Goal: Contribute content: Contribute content

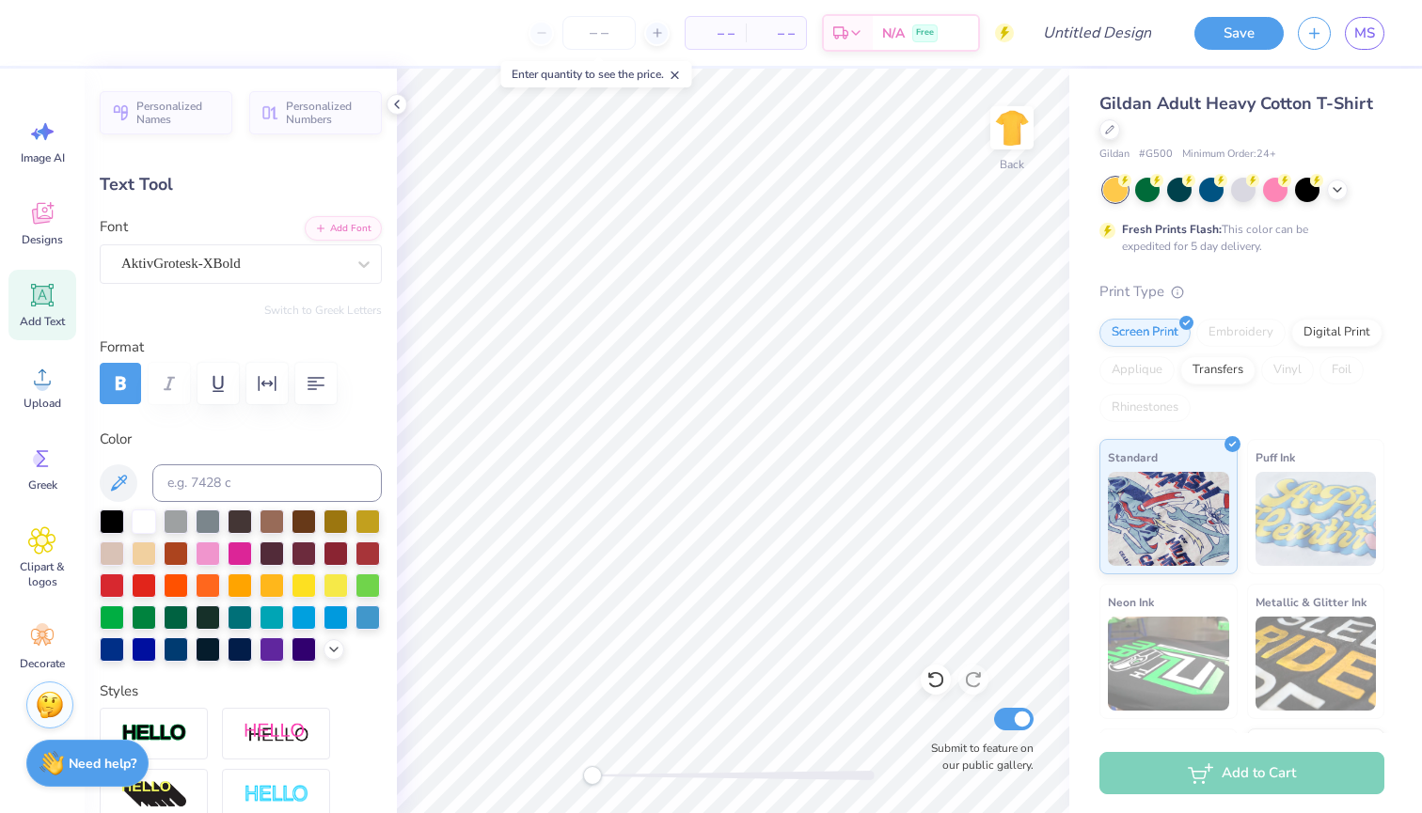
scroll to position [0, 4]
type textarea "DELTA SIG PRESENTS"
type input "0.0"
type input "6.12"
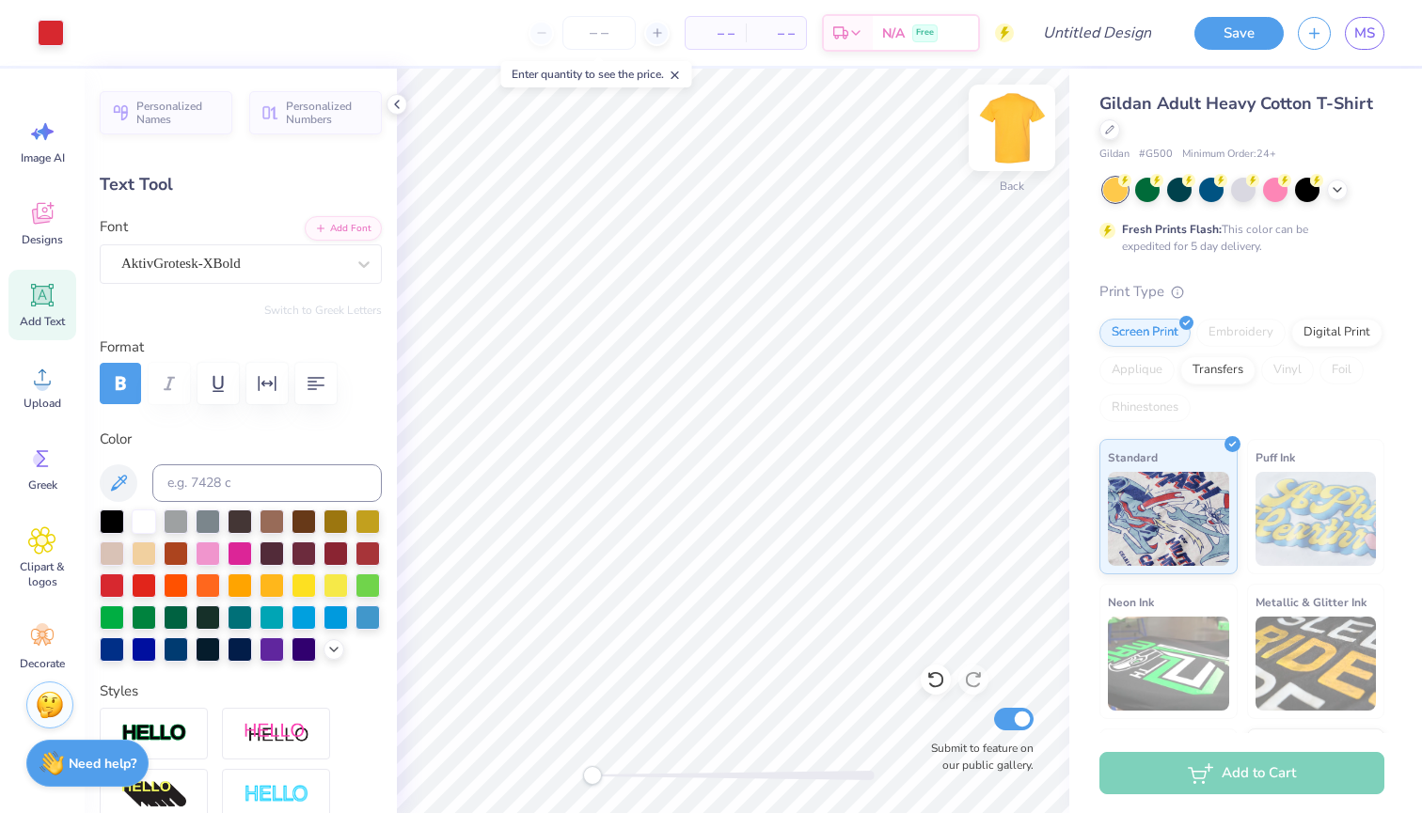
type input "0.43"
type input "12.65"
type textarea "B"
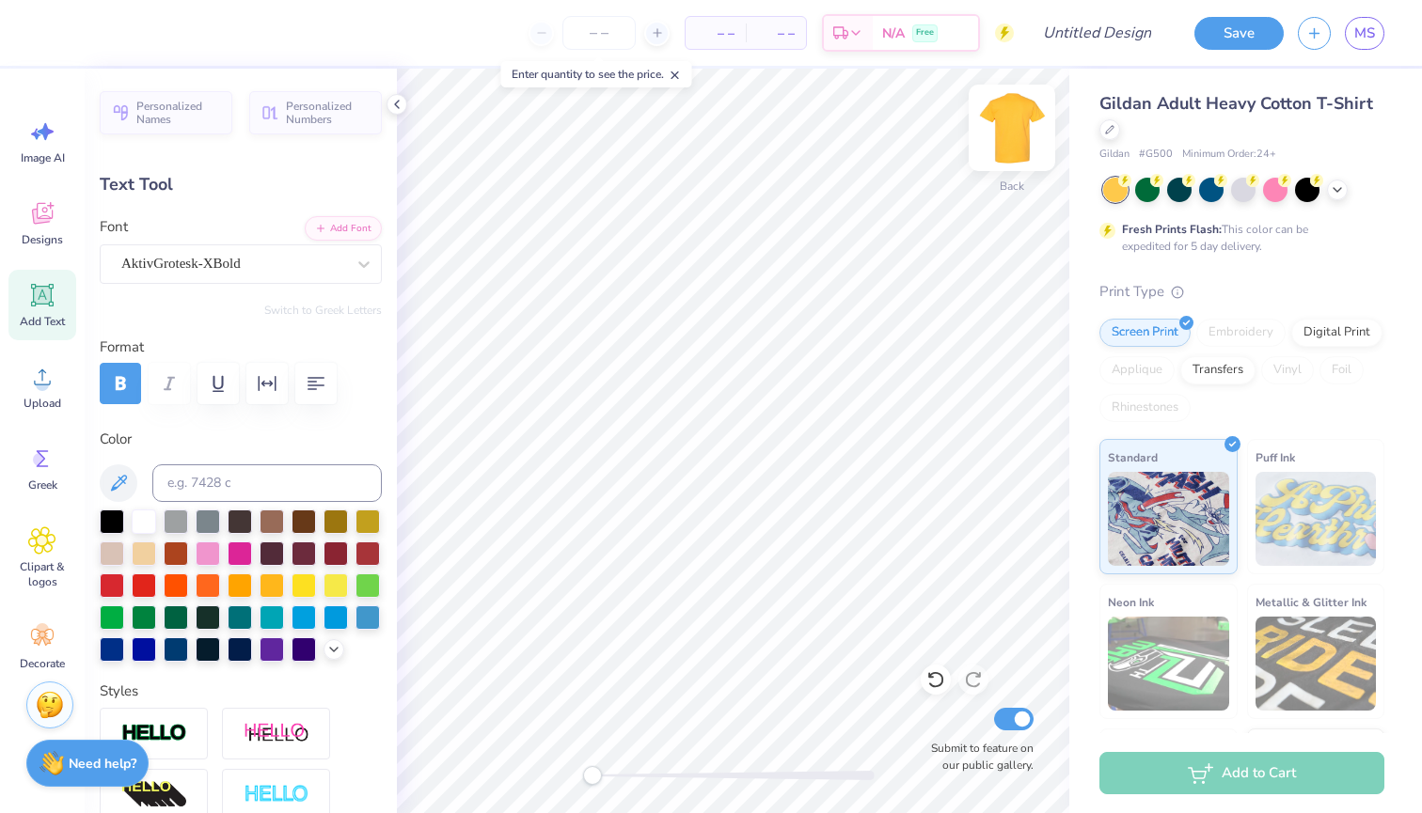
type textarea "BETTER MEN, BETTER LIVES"
type input "4.47"
type input "0.32"
type input "13.28"
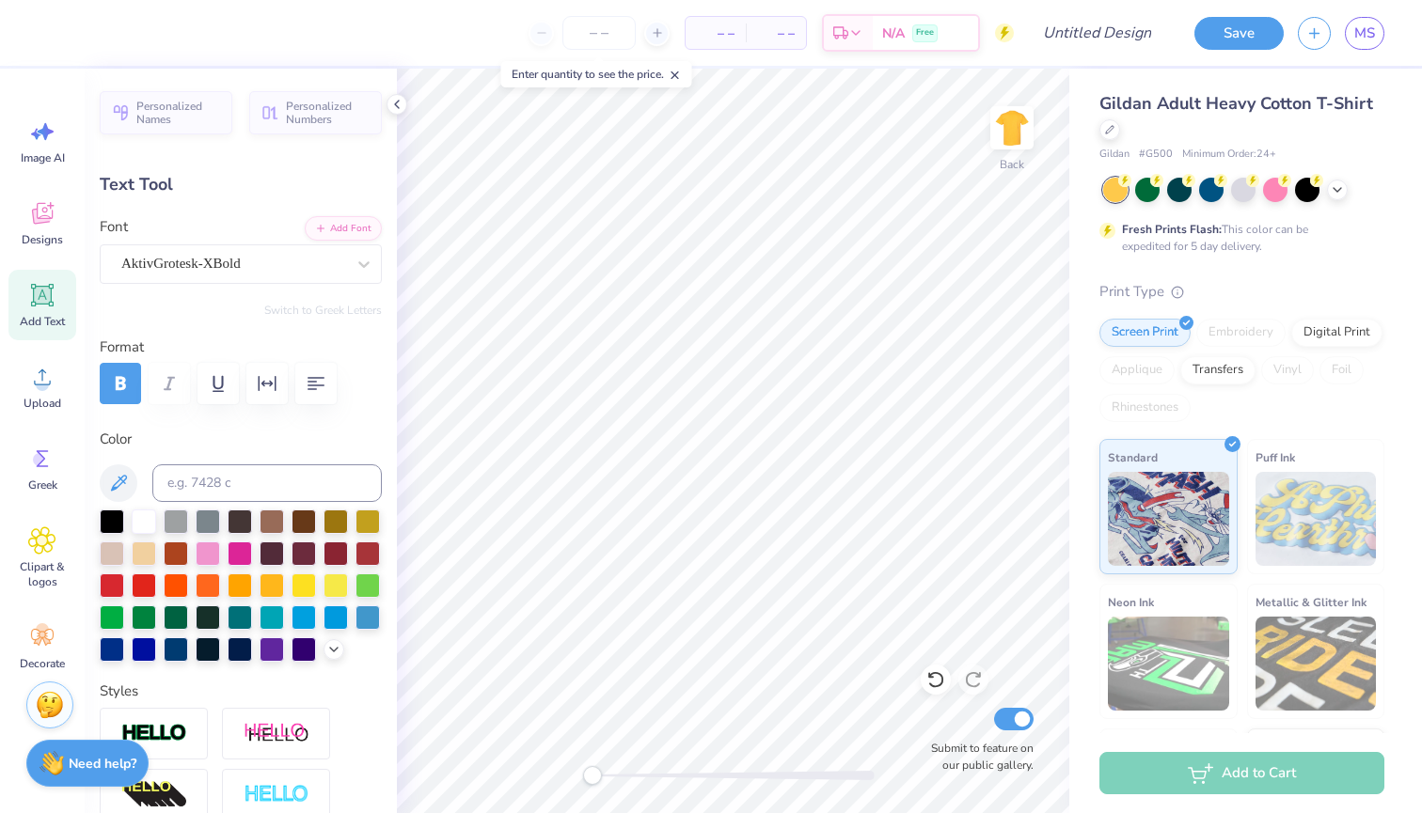
type textarea "P"
type textarea "1899"
type input "0.96"
type input "0.31"
type input "13.23"
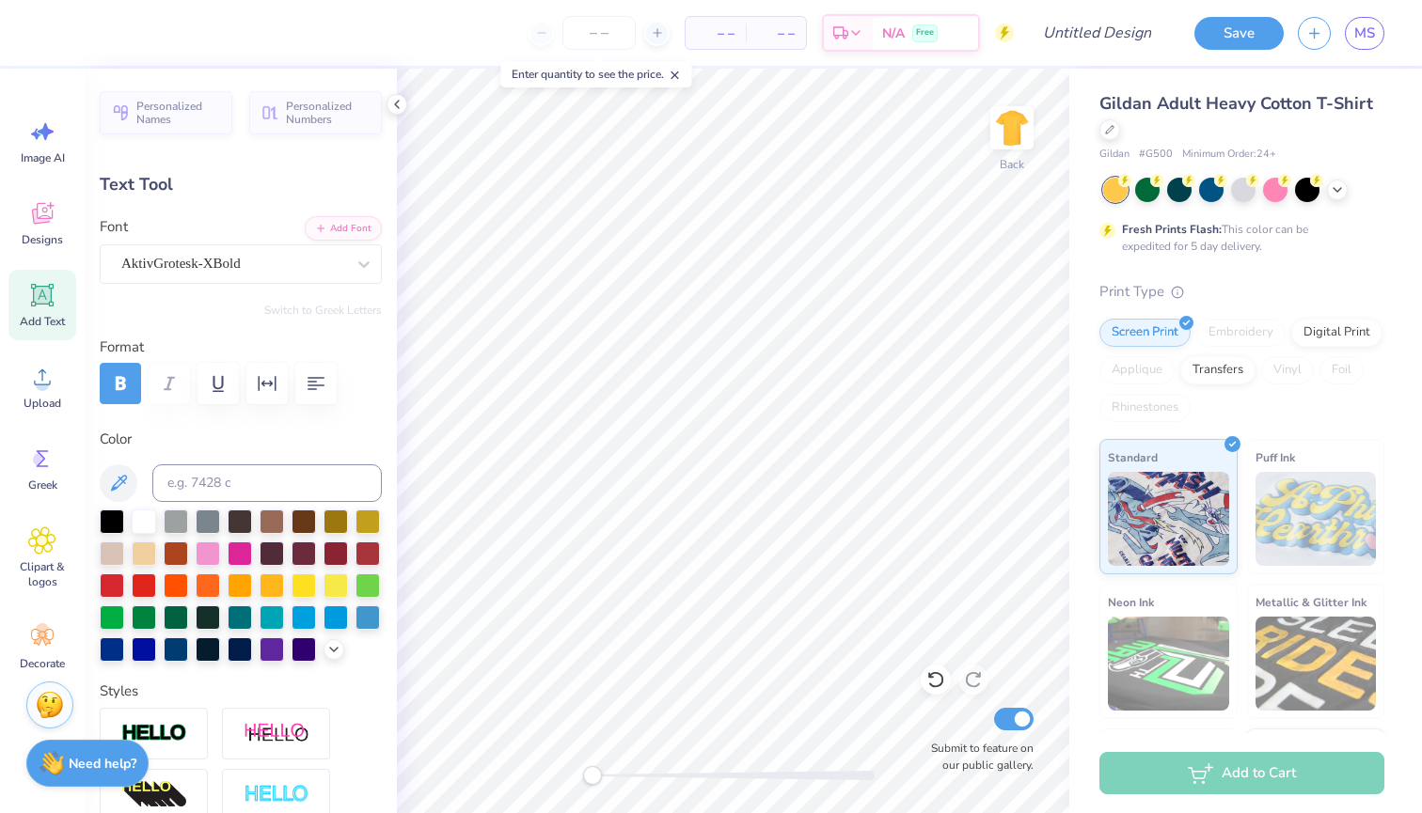
scroll to position [0, 2]
type textarea "Est. 1899"
click at [1157, 194] on div at bounding box center [1147, 188] width 24 height 24
click at [1219, 203] on div "Fresh Prints Flash: This color can be expedited for 5 day delivery." at bounding box center [1241, 216] width 285 height 77
click at [1204, 189] on div at bounding box center [1211, 188] width 24 height 24
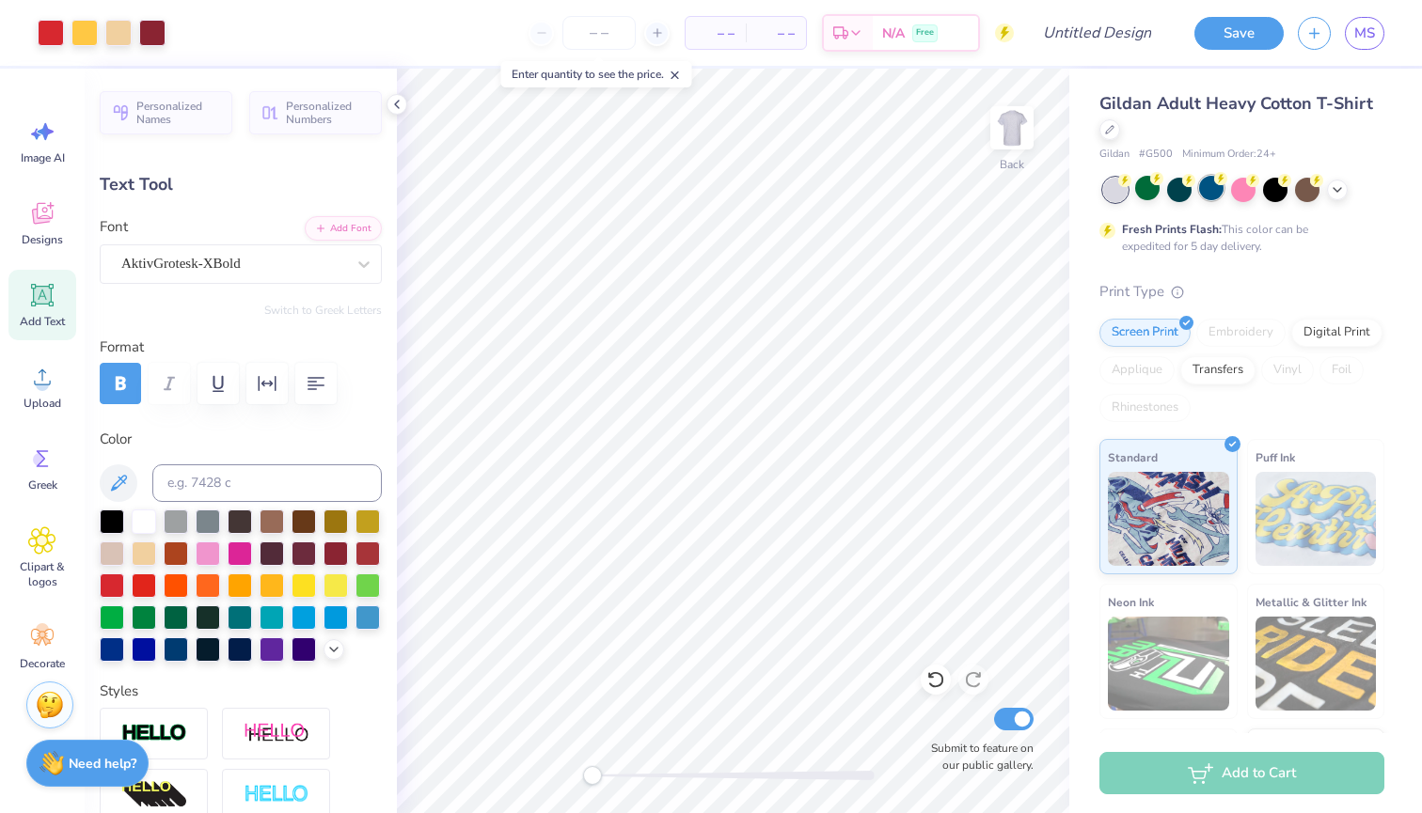
click at [1203, 188] on div at bounding box center [1211, 188] width 24 height 24
click at [1339, 193] on icon at bounding box center [1336, 188] width 15 height 15
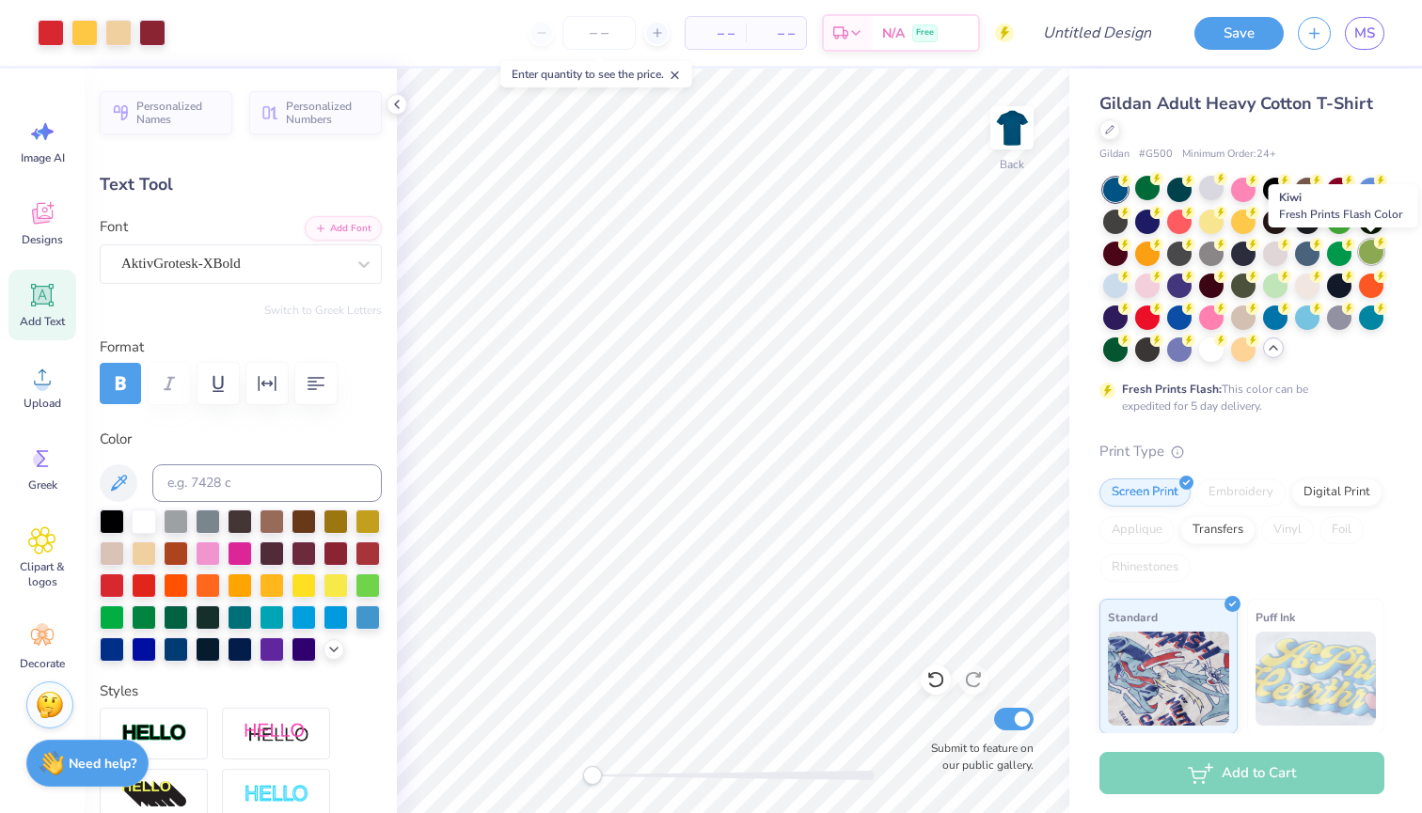
click at [1365, 256] on div at bounding box center [1371, 252] width 24 height 24
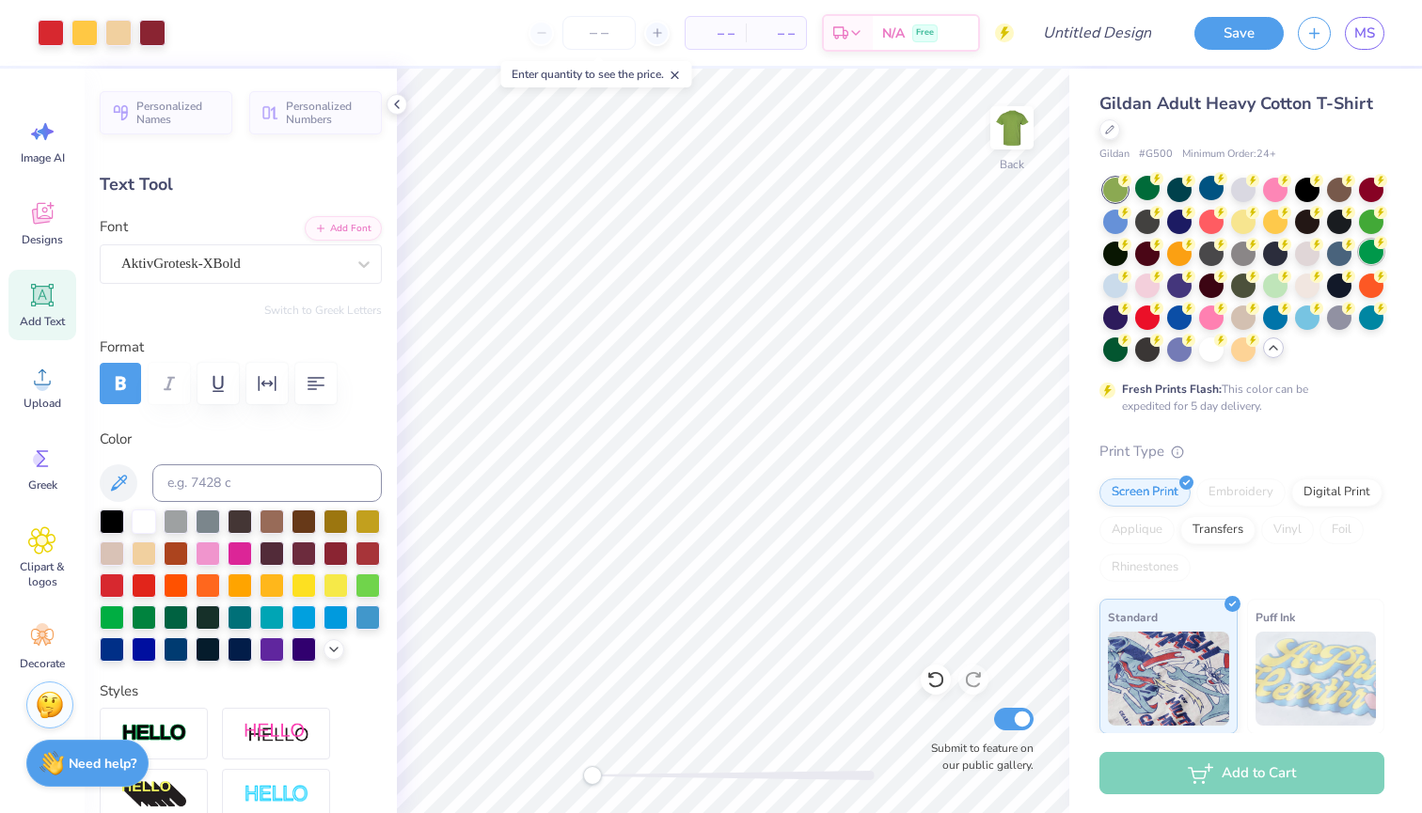
click at [1367, 253] on div at bounding box center [1371, 252] width 24 height 24
click at [1371, 227] on div at bounding box center [1371, 220] width 24 height 24
click at [1205, 353] on div at bounding box center [1211, 348] width 24 height 24
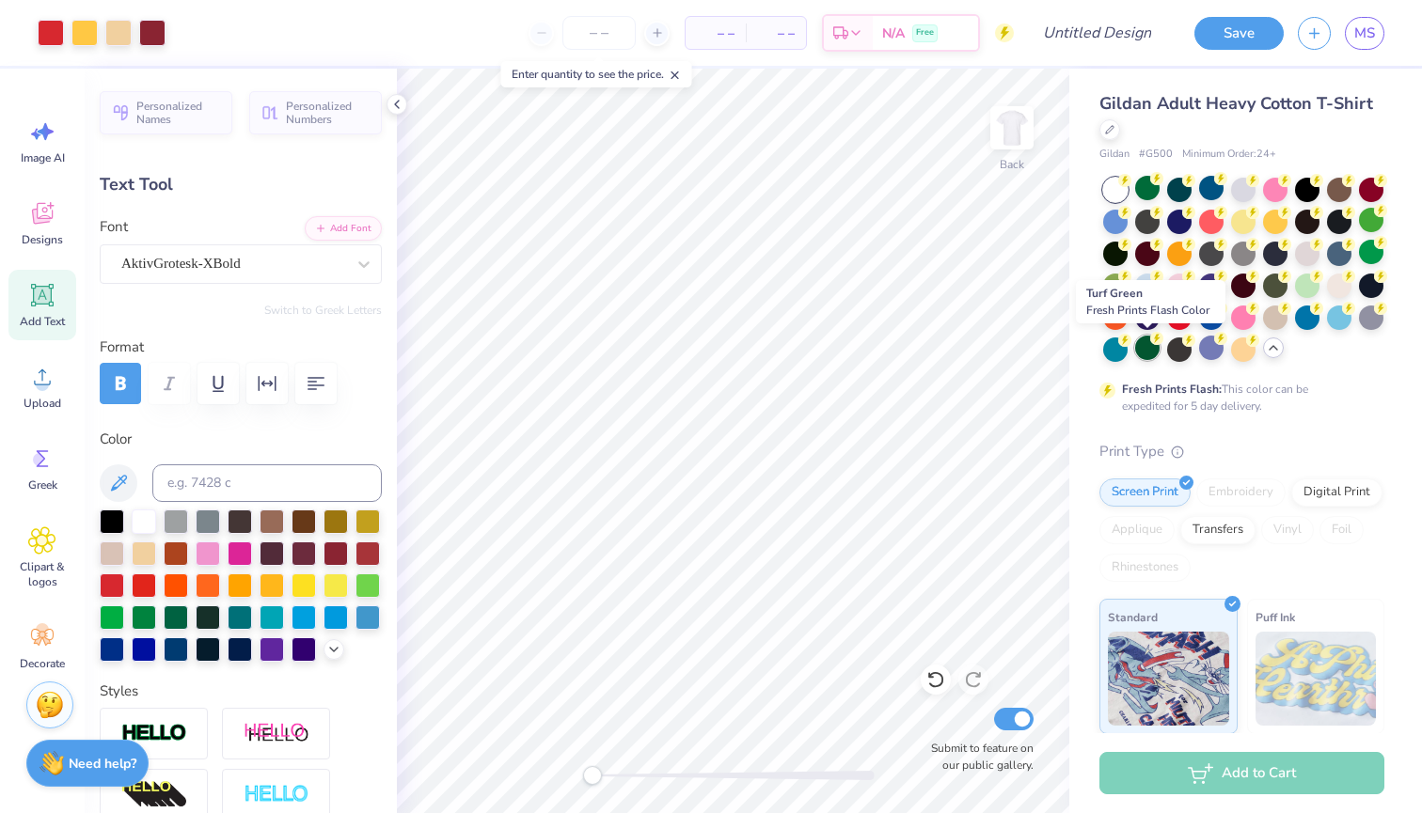
click at [1151, 350] on div at bounding box center [1147, 348] width 24 height 24
click at [1309, 287] on div at bounding box center [1307, 284] width 24 height 24
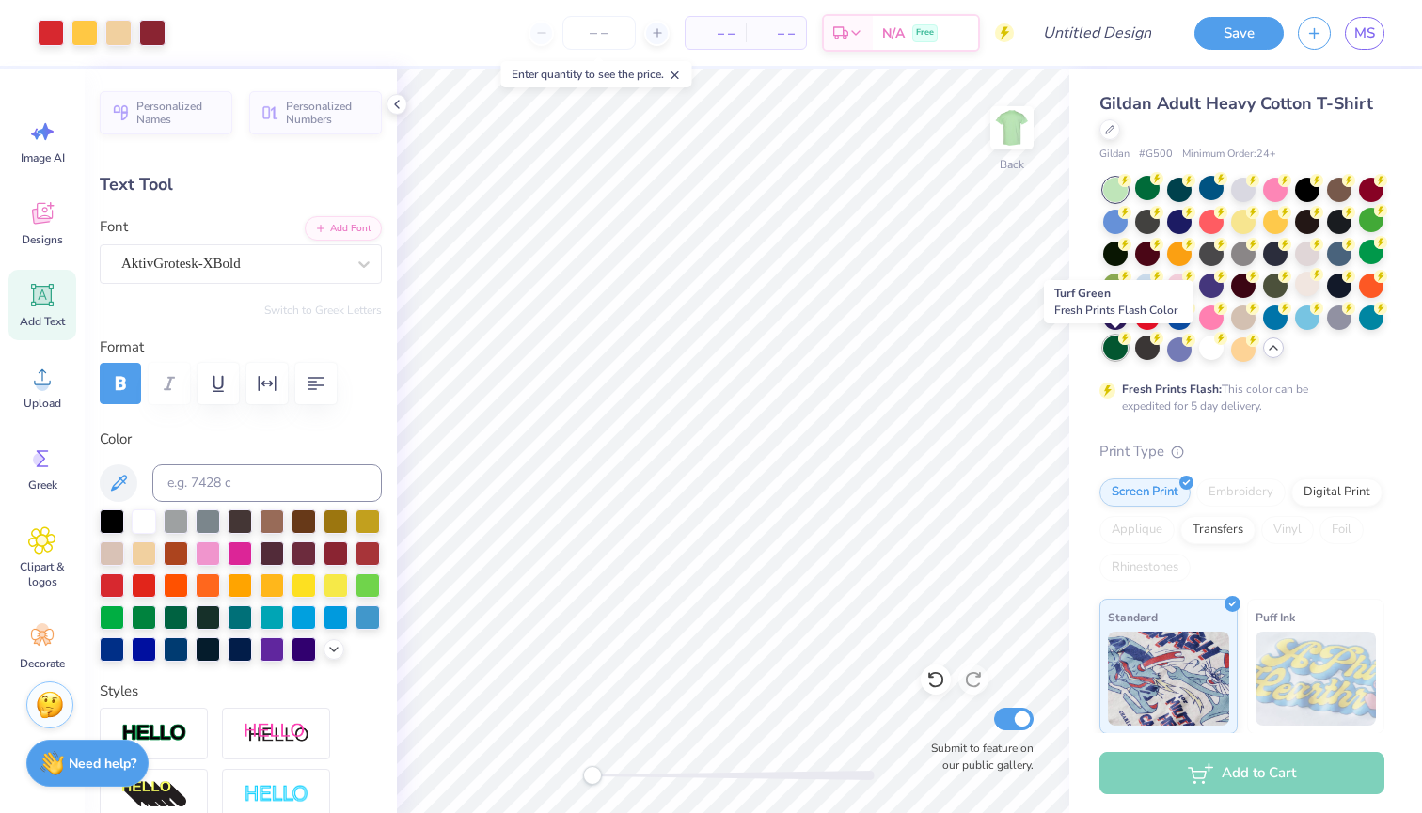
click at [1110, 349] on div at bounding box center [1115, 348] width 24 height 24
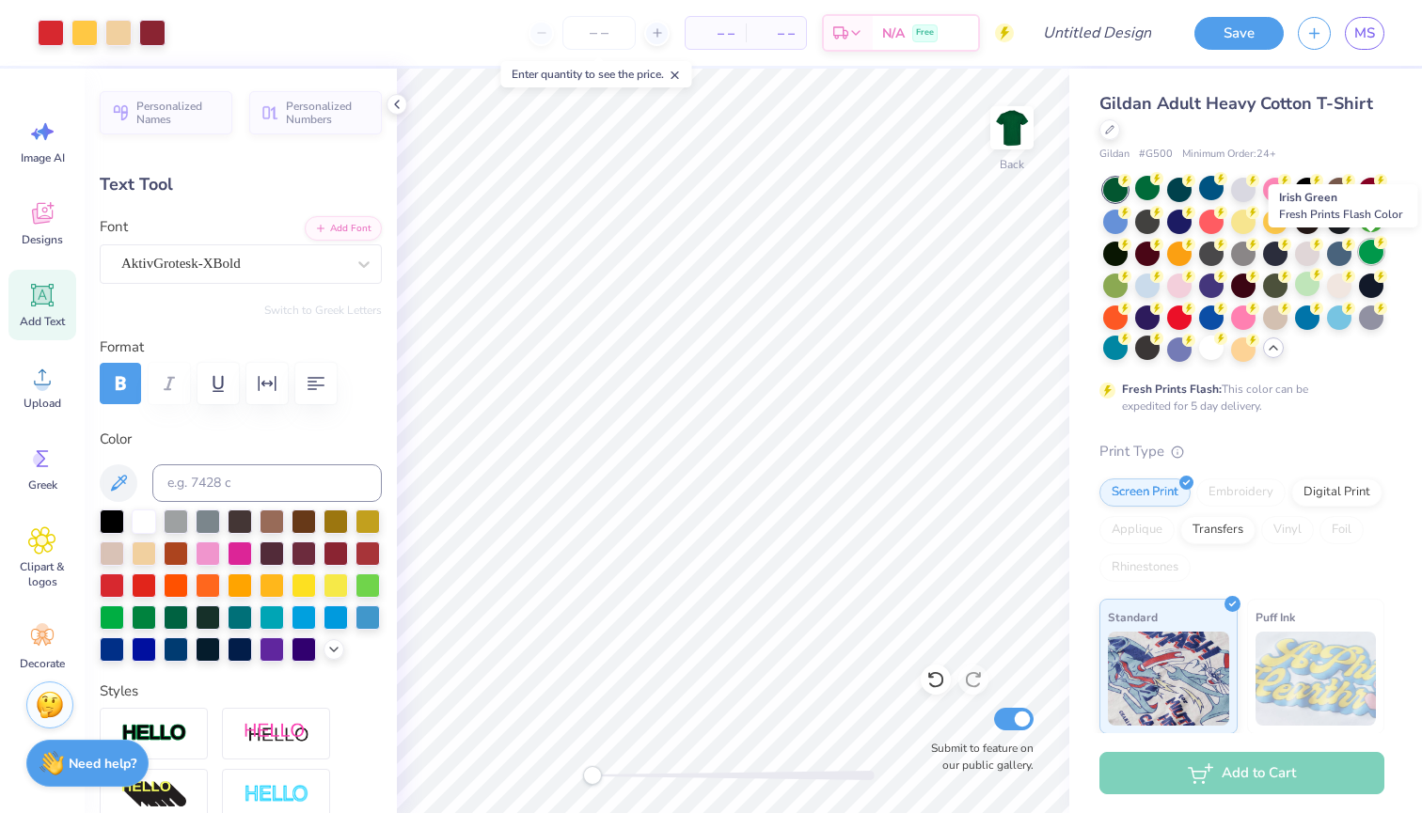
click at [1370, 247] on div at bounding box center [1371, 252] width 24 height 24
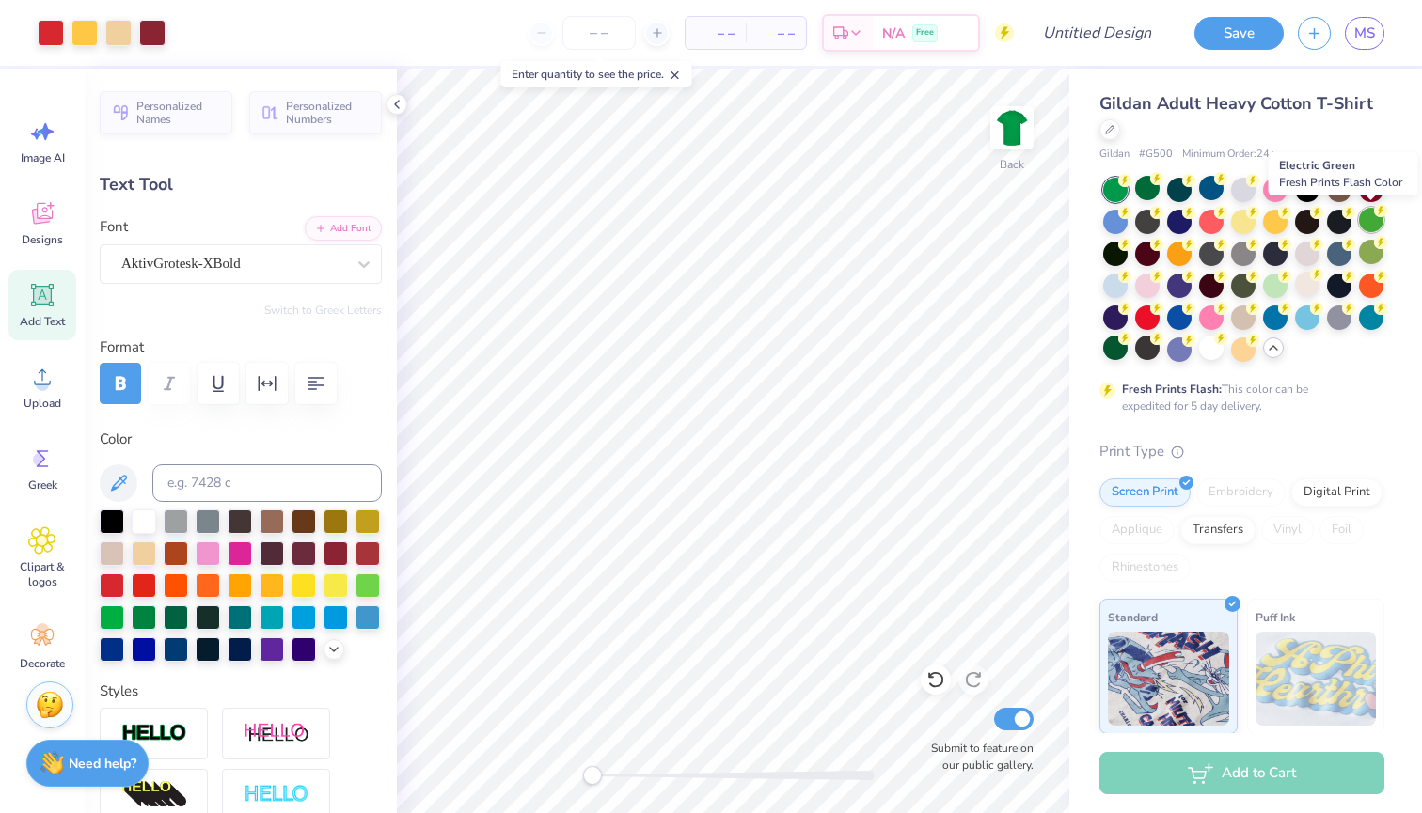
click at [1365, 221] on div at bounding box center [1371, 220] width 24 height 24
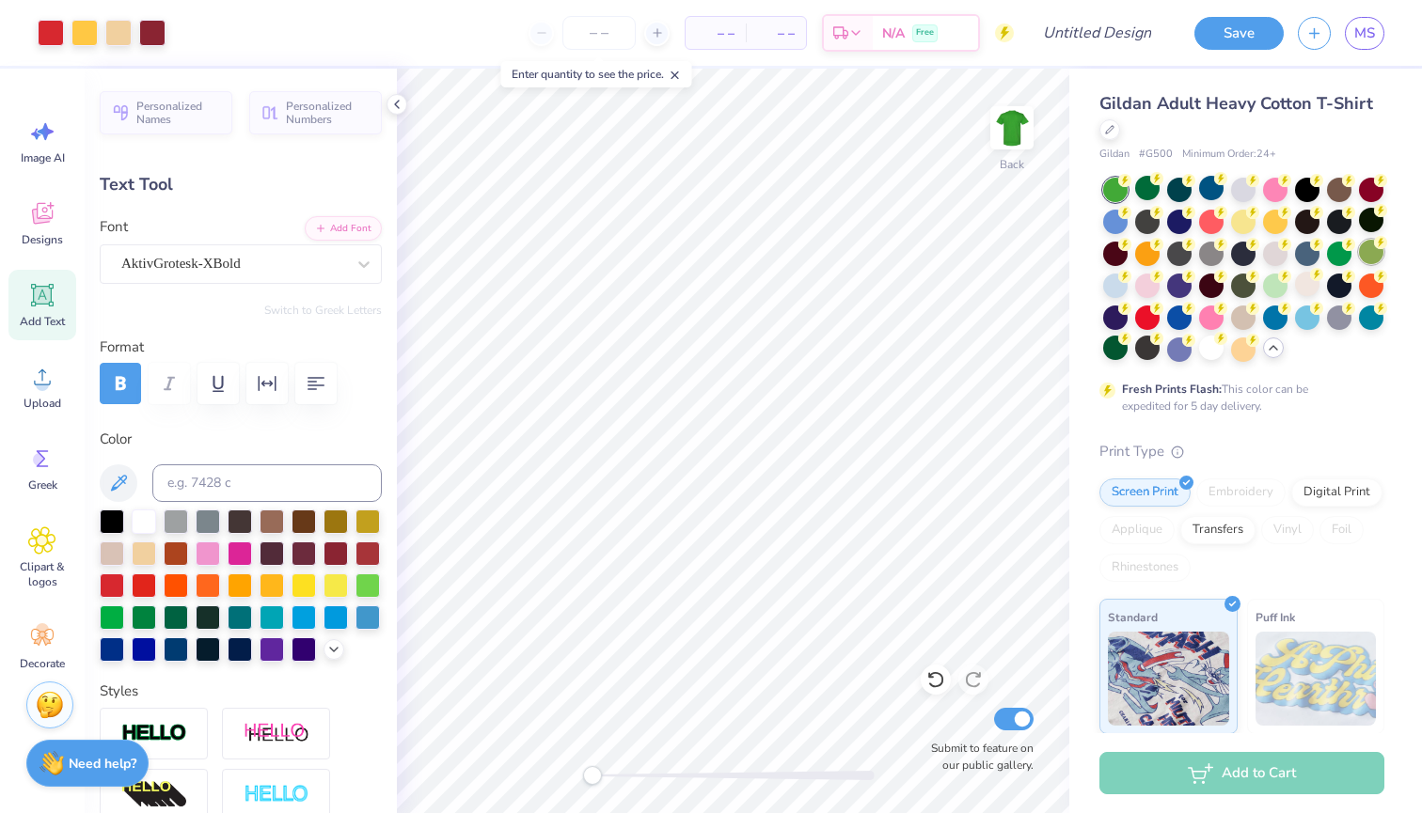
click at [1369, 258] on div at bounding box center [1371, 252] width 24 height 24
click at [1111, 125] on icon at bounding box center [1109, 127] width 9 height 9
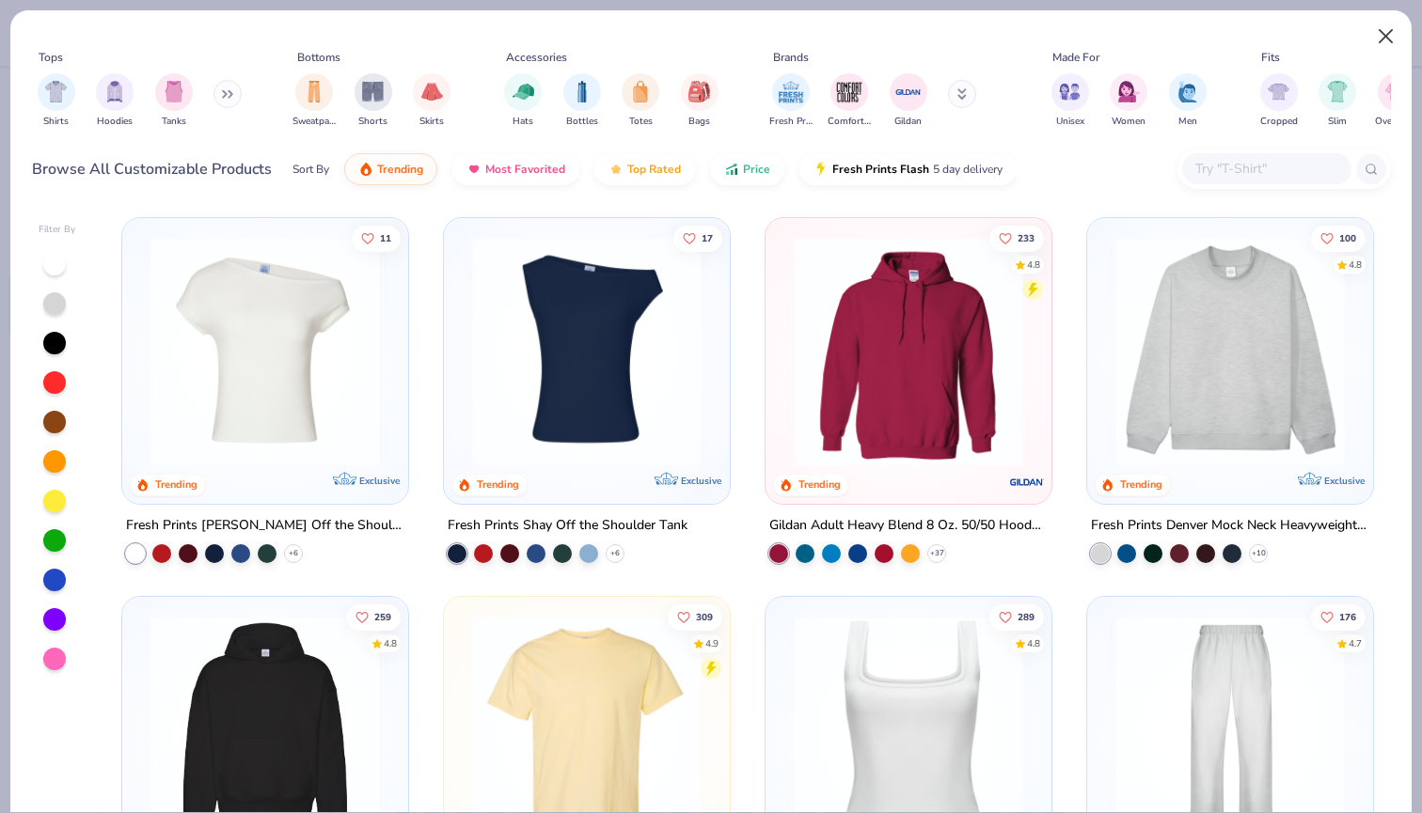
click at [1385, 38] on button "Close" at bounding box center [1386, 37] width 36 height 36
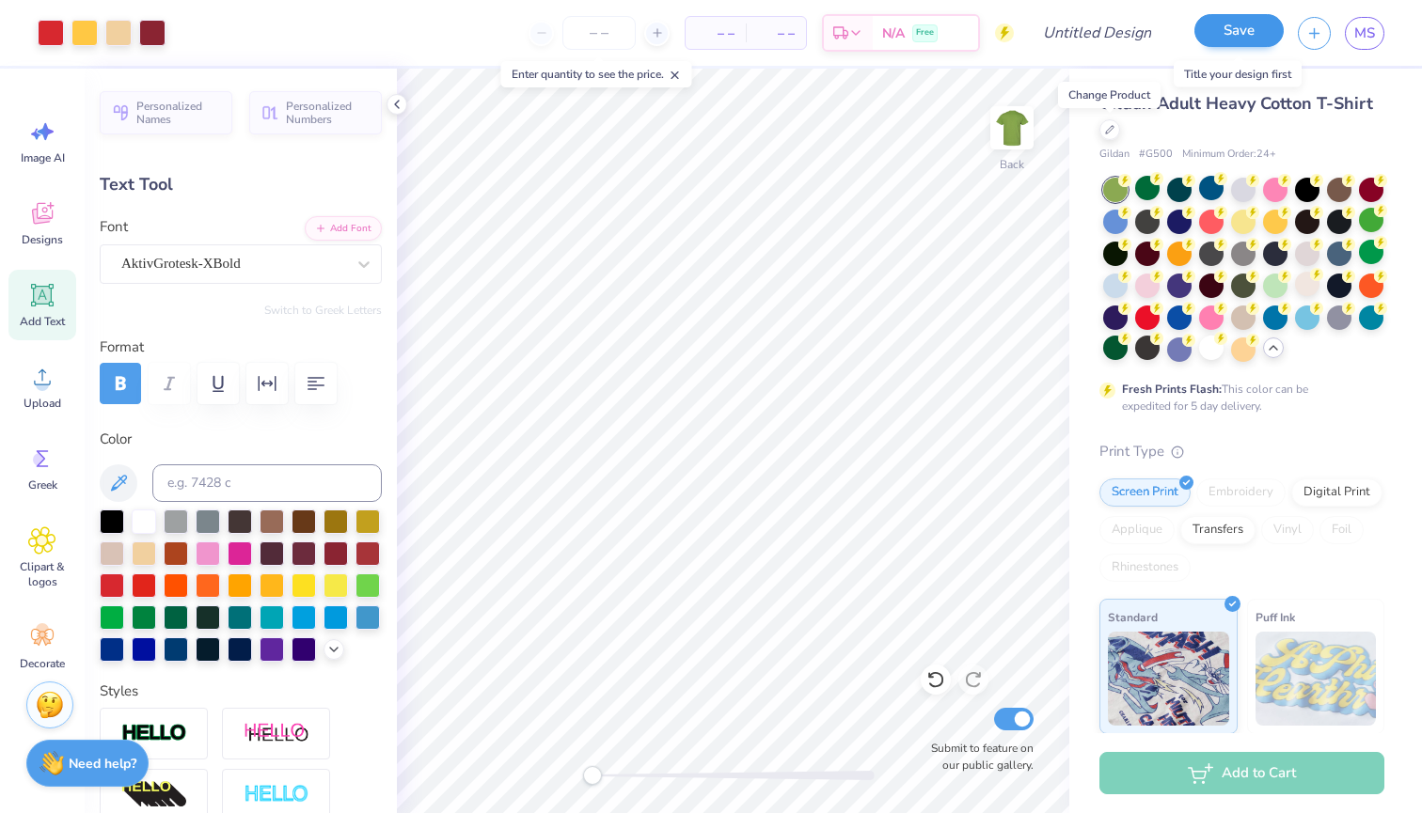
click at [1236, 33] on button "Save" at bounding box center [1238, 30] width 89 height 33
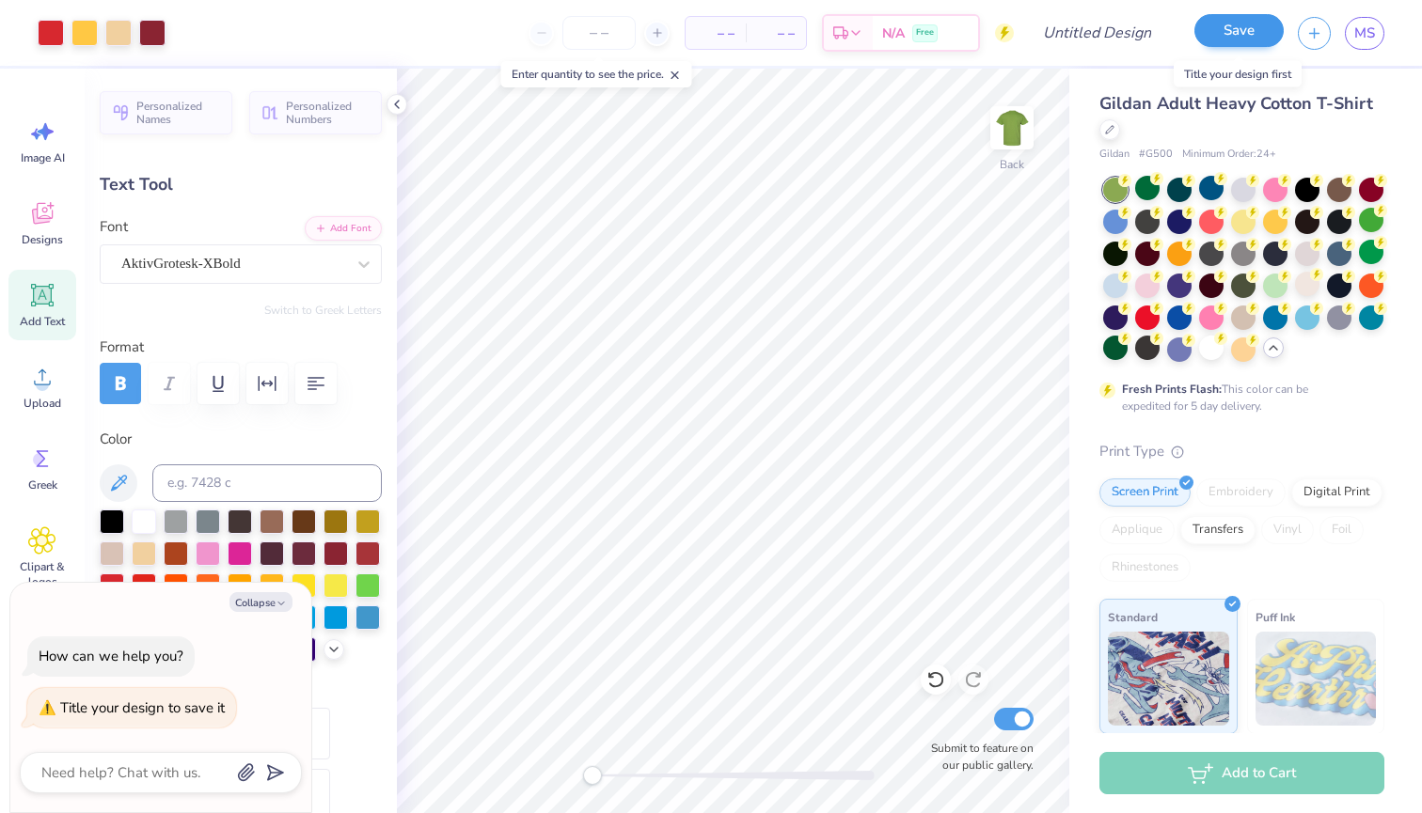
click at [1231, 35] on button "Save" at bounding box center [1238, 30] width 89 height 33
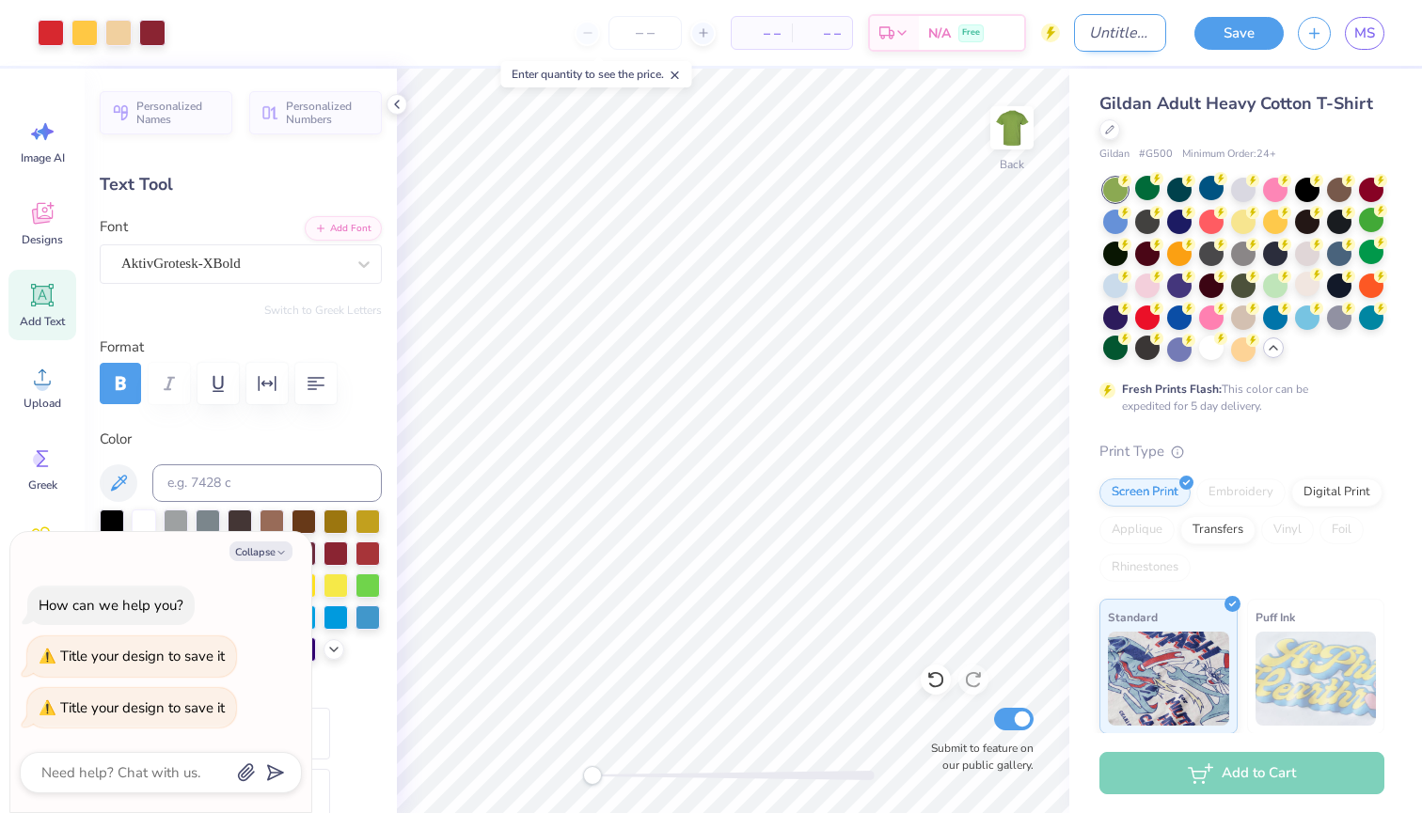
type textarea "x"
click at [1090, 47] on input "Design Title" at bounding box center [1120, 33] width 92 height 38
type input "D"
type textarea "x"
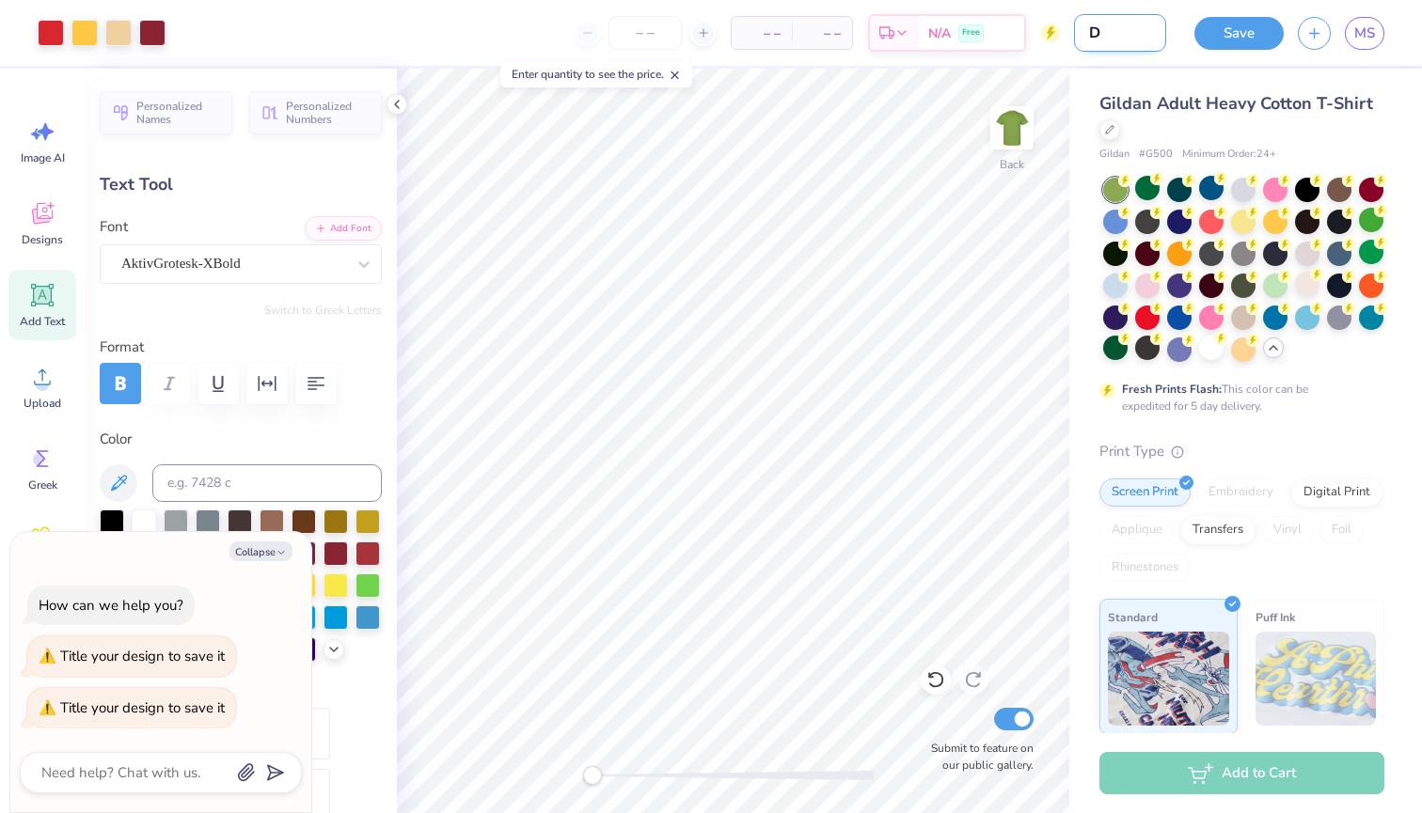
type input "D"
type textarea "x"
type input "D d"
type textarea "x"
type input "D da"
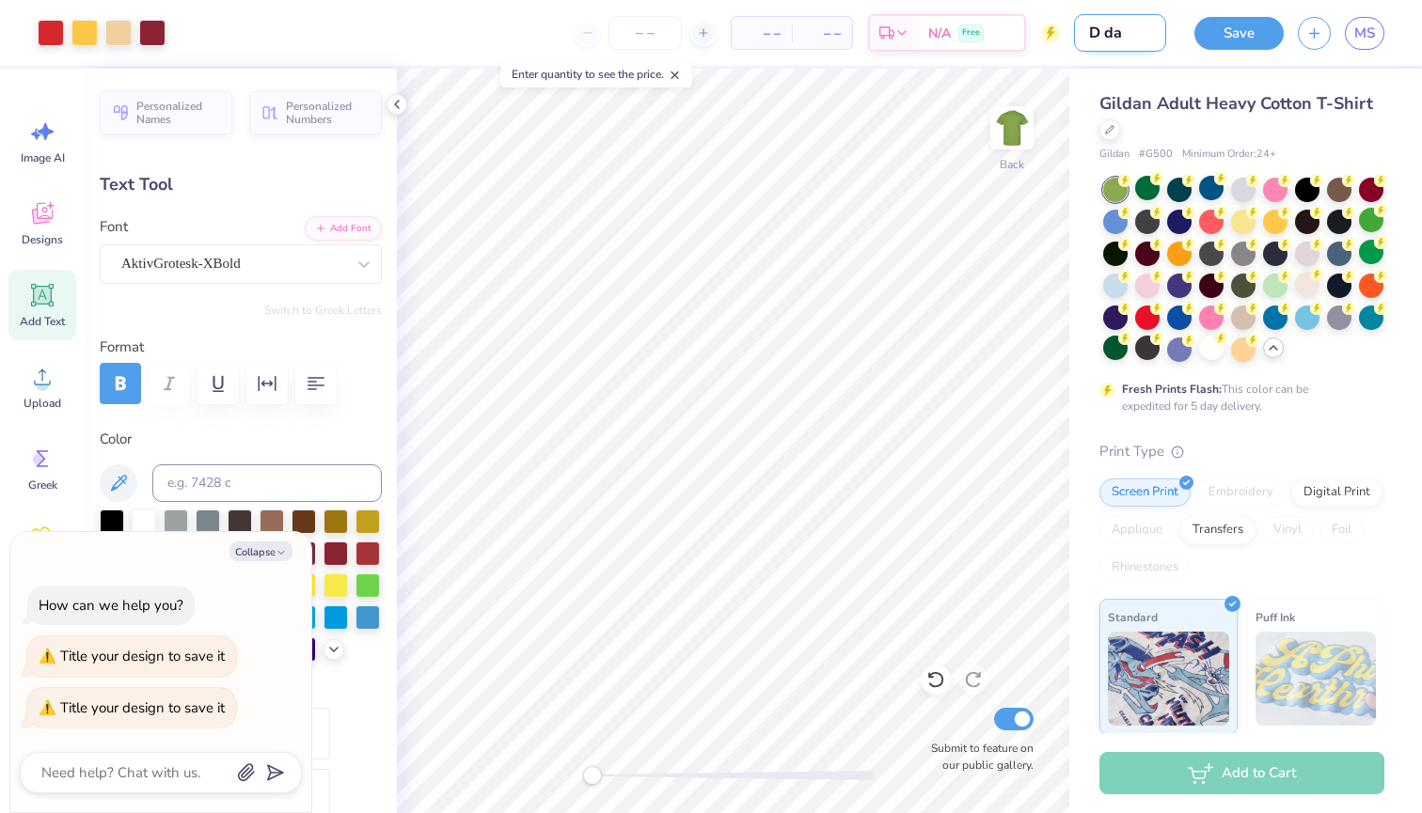
type textarea "x"
type input "D daw"
type textarea "x"
type input "D dawg"
type textarea "x"
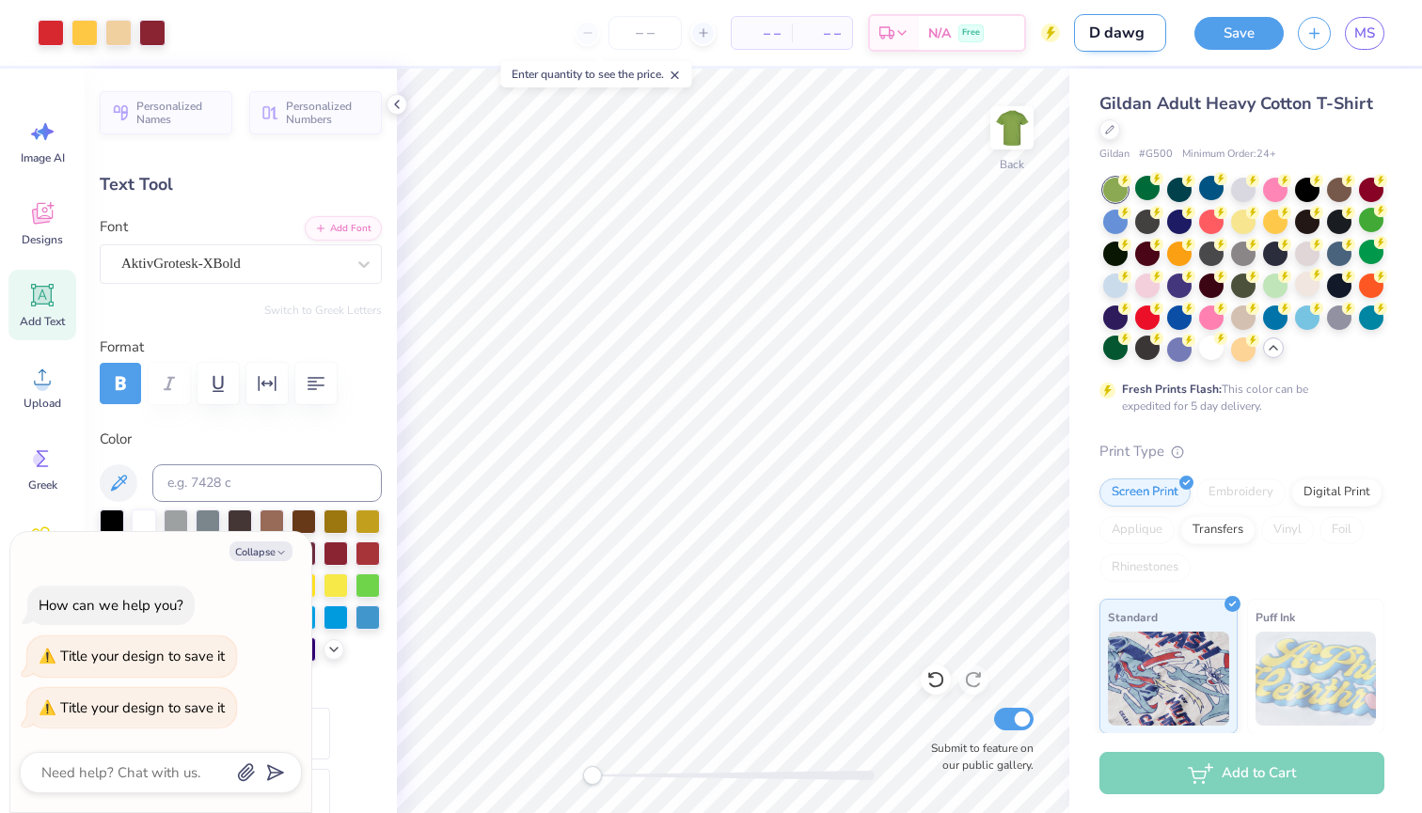
type input "D dawgs"
type textarea "x"
type input "D dawgs"
click at [1258, 35] on button "Save" at bounding box center [1238, 30] width 89 height 33
click at [394, 99] on icon at bounding box center [396, 104] width 15 height 15
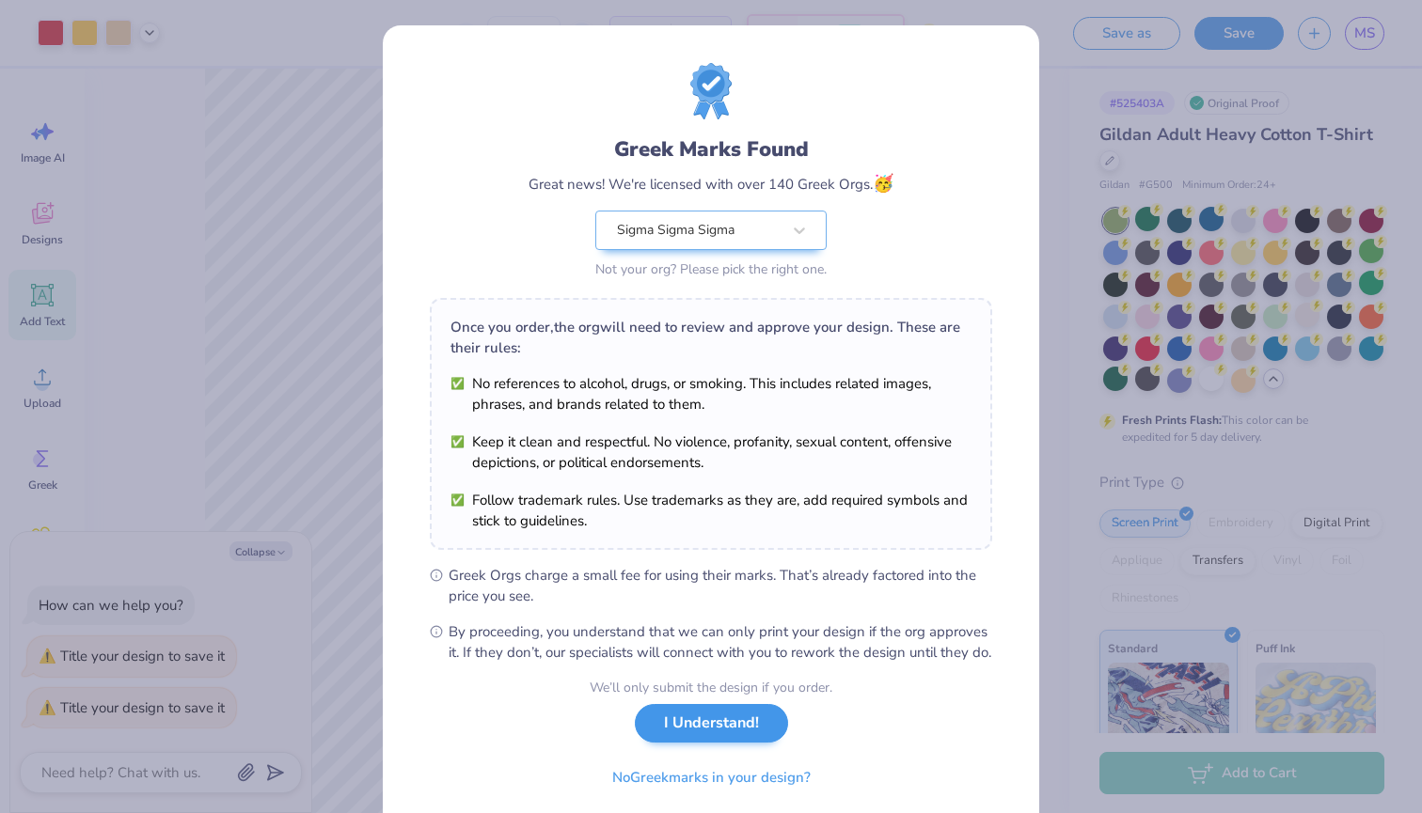
click at [707, 743] on button "I Understand!" at bounding box center [711, 723] width 153 height 39
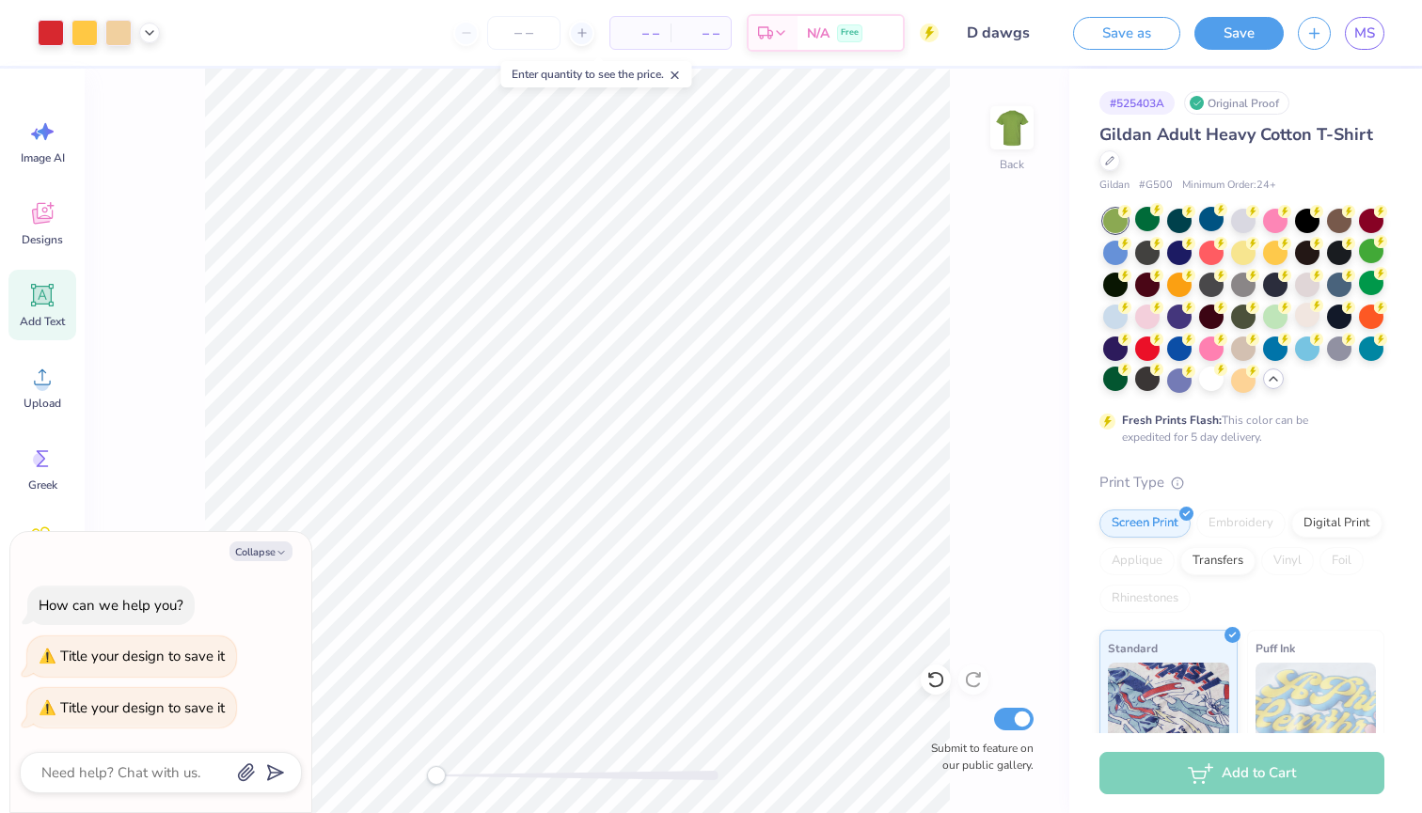
type textarea "x"
type input "8.42"
type input "4.17"
type input "4.31"
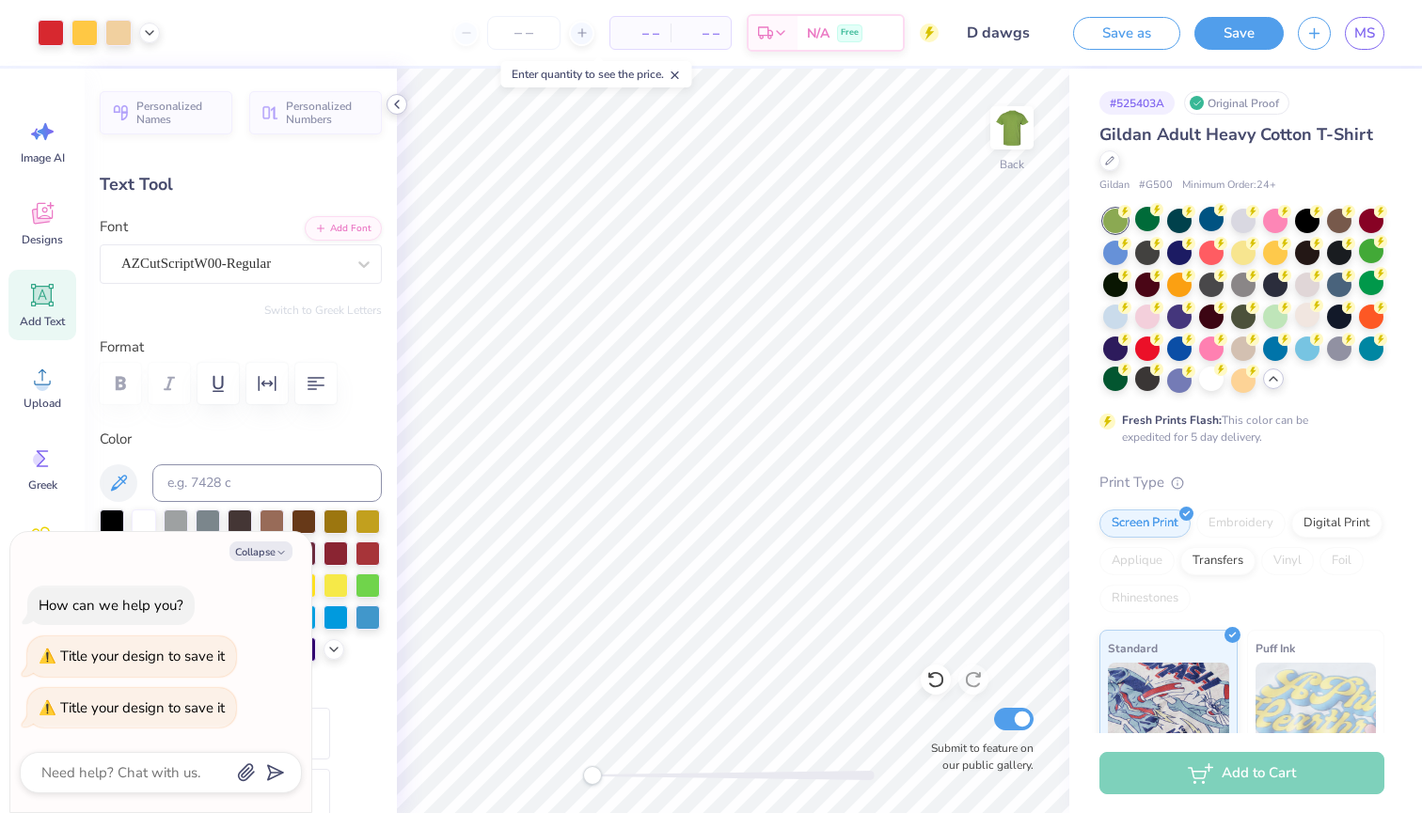
click at [398, 104] on icon at bounding box center [396, 104] width 15 height 15
type textarea "x"
